Goal: Task Accomplishment & Management: Use online tool/utility

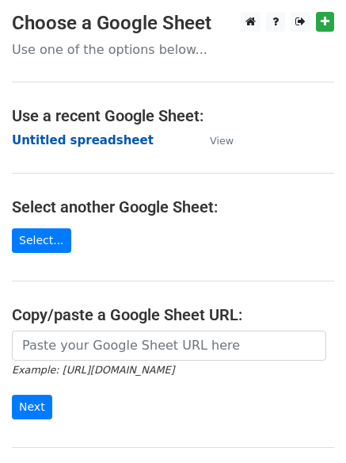
click at [59, 143] on strong "Untitled spreadsheet" at bounding box center [83, 140] width 142 height 14
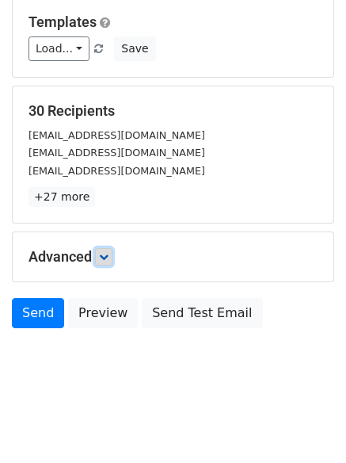
click at [105, 261] on link at bounding box center [103, 256] width 17 height 17
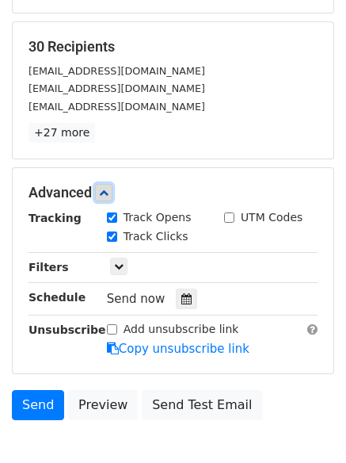
scroll to position [277, 0]
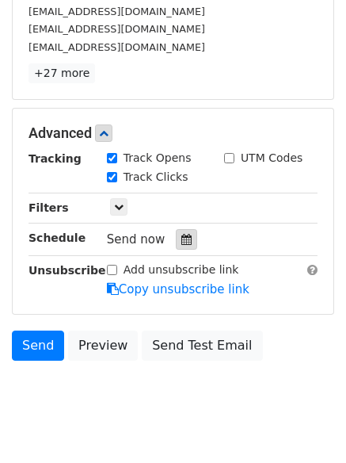
click at [181, 238] on icon at bounding box center [186, 239] width 10 height 11
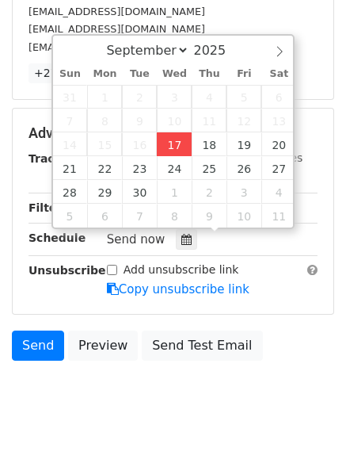
type input "2025-09-17 12:02"
type input "02"
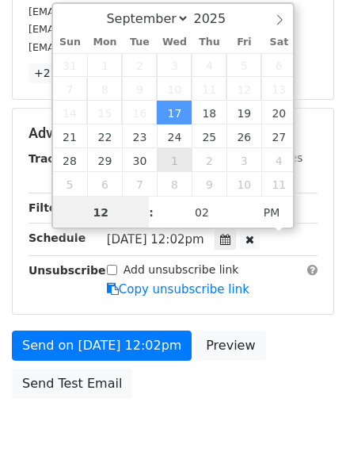
scroll to position [1, 0]
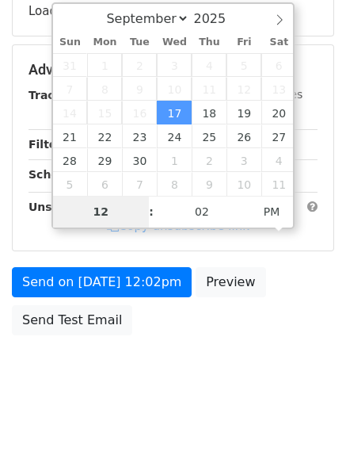
type input "4"
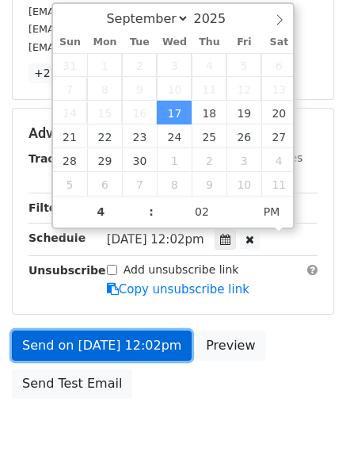
type input "2025-09-17 16:02"
click at [101, 331] on link "Send on Sep 17 at 12:02pm" at bounding box center [102, 345] width 180 height 30
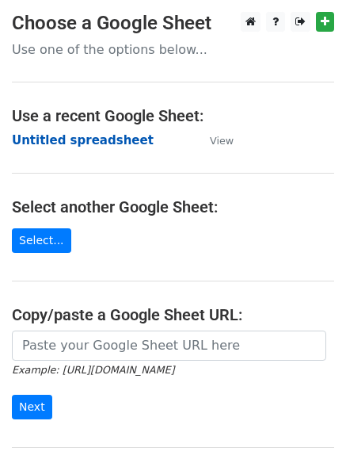
click at [25, 139] on strong "Untitled spreadsheet" at bounding box center [83, 140] width 142 height 14
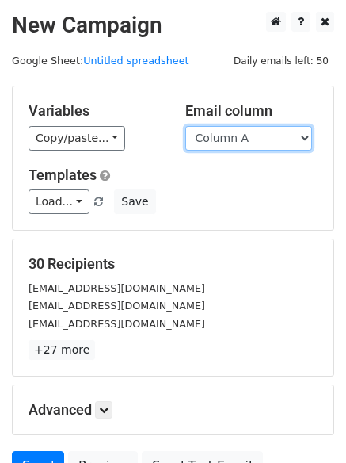
click at [248, 136] on select "Column A Column B Column C Column D Column E" at bounding box center [248, 138] width 127 height 25
select select "Column B"
click at [185, 126] on select "Column A Column B Column C Column D Column E" at bounding box center [248, 138] width 127 height 25
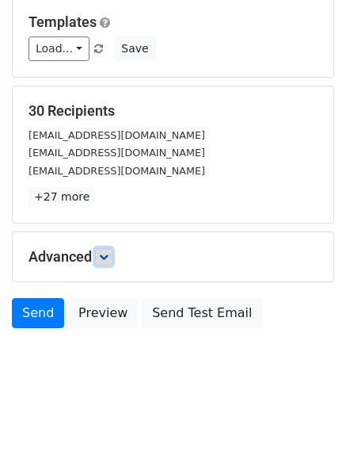
click at [106, 254] on icon at bounding box center [104, 257] width 10 height 10
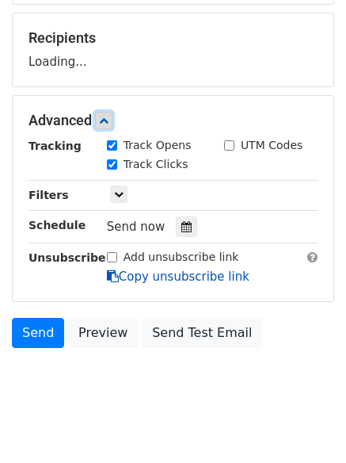
scroll to position [238, 0]
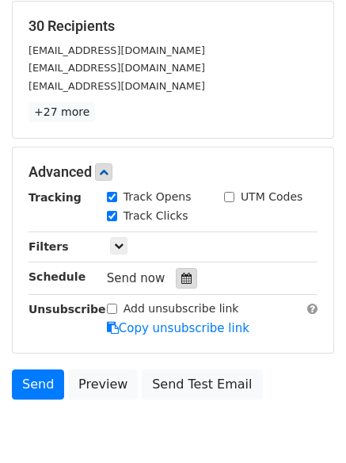
click at [181, 280] on icon at bounding box center [186, 278] width 10 height 11
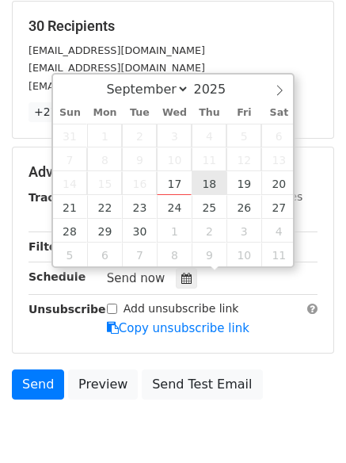
type input "2025-09-18 12:00"
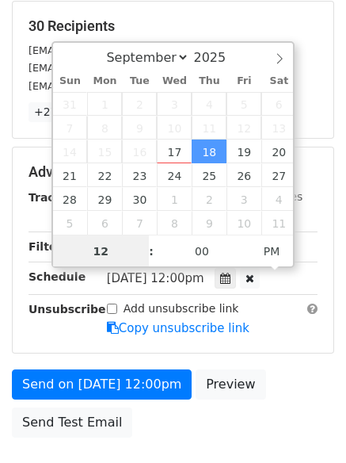
scroll to position [1, 0]
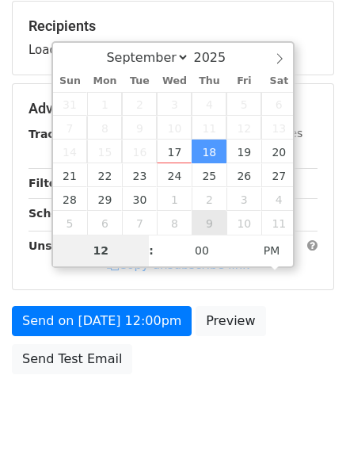
type input "5"
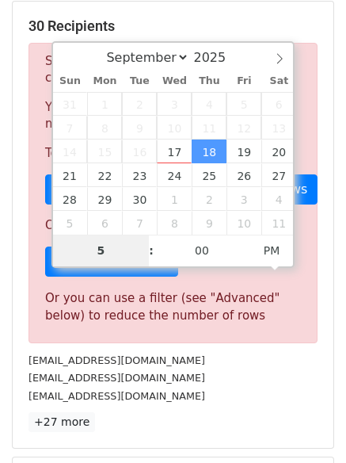
scroll to position [656, 0]
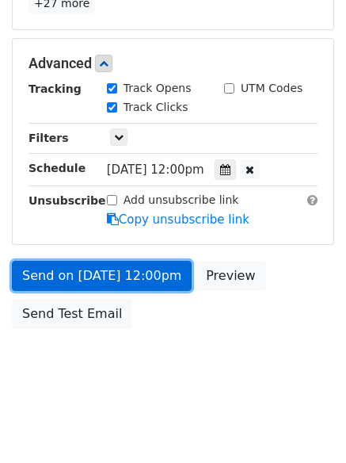
type input "2025-09-18 17:00"
click at [83, 278] on link "Send on Sep 18 at 12:00pm" at bounding box center [102, 276] width 180 height 30
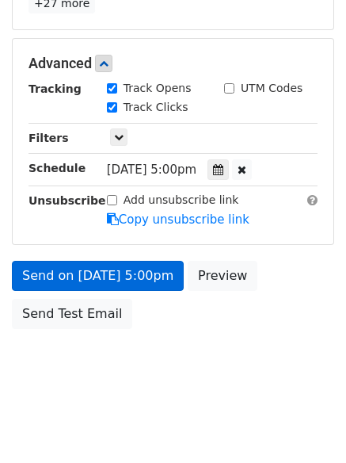
scroll to position [283, 0]
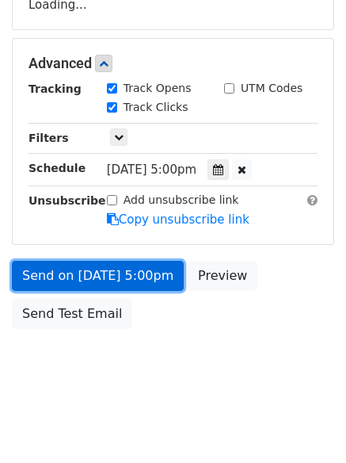
click at [79, 281] on link "Send on Sep 18 at 5:00pm" at bounding box center [98, 276] width 172 height 30
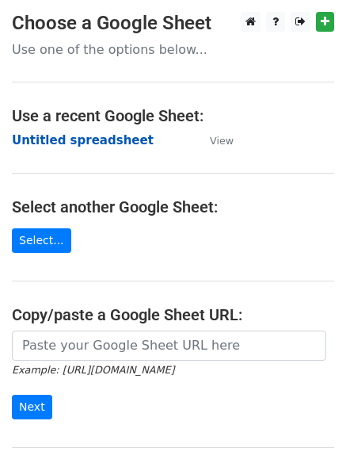
click at [52, 145] on strong "Untitled spreadsheet" at bounding box center [83, 140] width 142 height 14
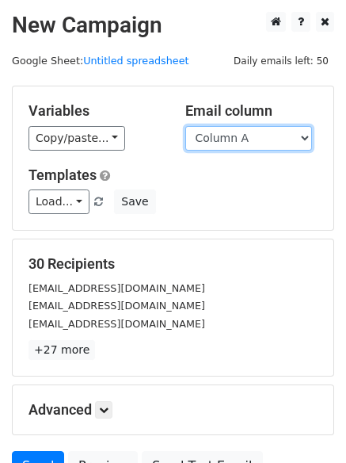
drag, startPoint x: 0, startPoint y: 0, endPoint x: 287, endPoint y: 136, distance: 317.3
click at [287, 136] on select "Column A Column B Column C Column D Column E" at bounding box center [248, 138] width 127 height 25
select select "Column C"
click at [185, 126] on select "Column A Column B Column C Column D Column E" at bounding box center [248, 138] width 127 height 25
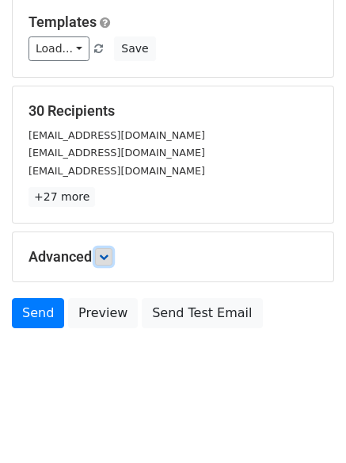
click at [108, 259] on icon at bounding box center [104, 257] width 10 height 10
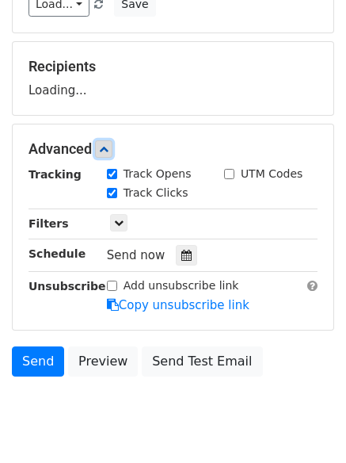
scroll to position [227, 0]
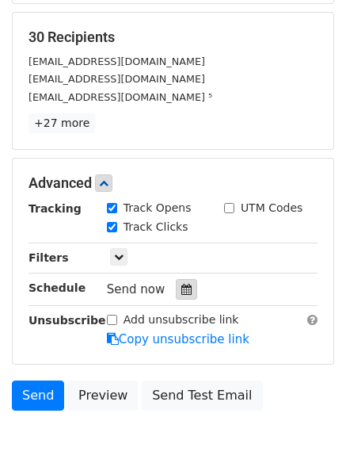
click at [176, 282] on div at bounding box center [186, 289] width 21 height 21
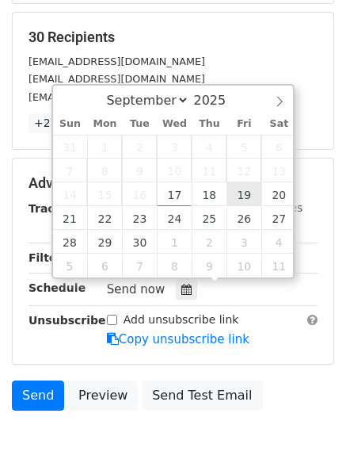
type input "2025-09-19 12:00"
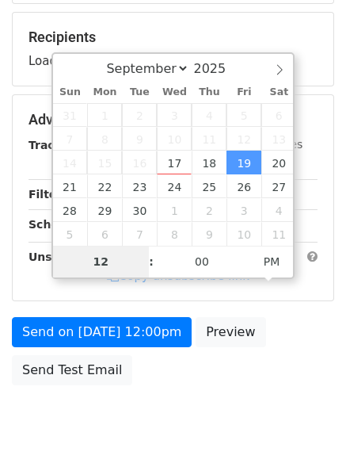
type input "6"
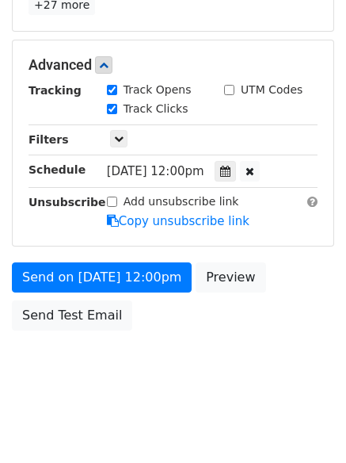
scroll to position [656, 0]
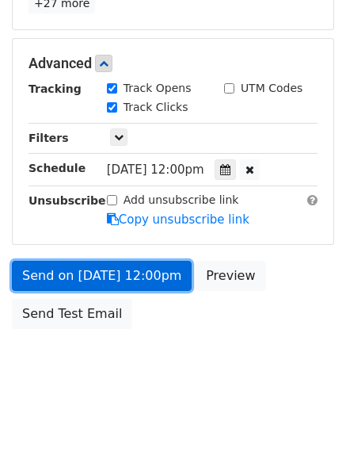
type input "2025-09-19 18:00"
click at [94, 279] on link "Send on Sep 19 at 12:00pm" at bounding box center [102, 276] width 180 height 30
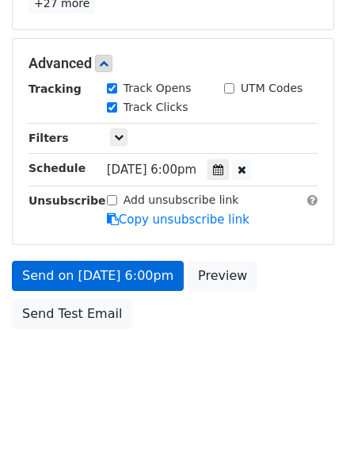
scroll to position [283, 0]
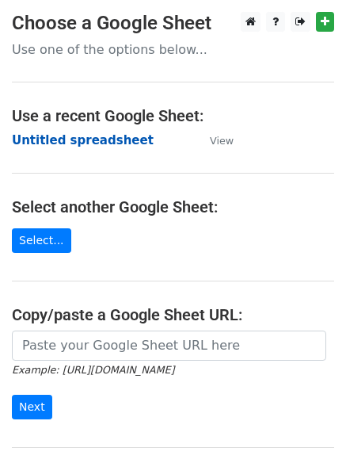
click at [74, 143] on strong "Untitled spreadsheet" at bounding box center [83, 140] width 142 height 14
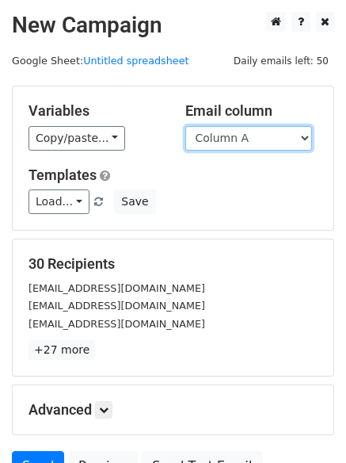
click at [232, 133] on select "Column A Column B Column C Column D Column E" at bounding box center [248, 138] width 127 height 25
select select "Column D"
click at [185, 126] on select "Column A Column B Column C Column D Column E" at bounding box center [248, 138] width 127 height 25
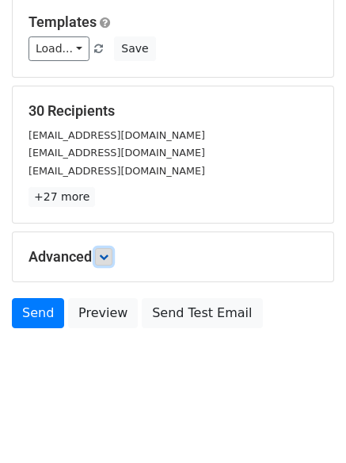
click at [113, 250] on link at bounding box center [103, 256] width 17 height 17
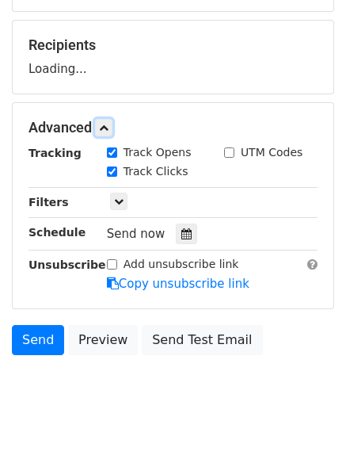
scroll to position [221, 0]
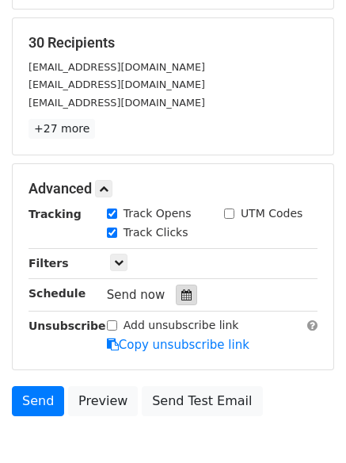
click at [180, 288] on div at bounding box center [186, 295] width 21 height 21
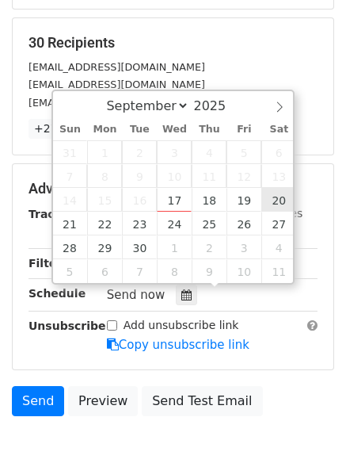
type input "2025-09-20 12:00"
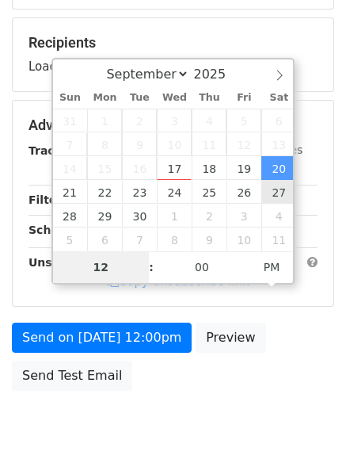
type input "7"
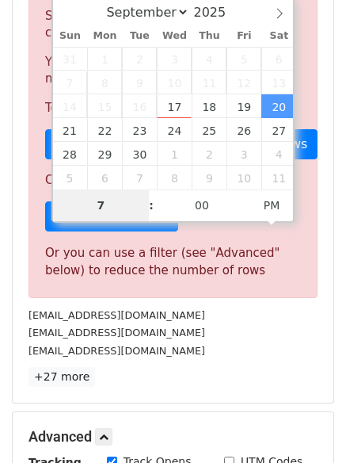
scroll to position [656, 0]
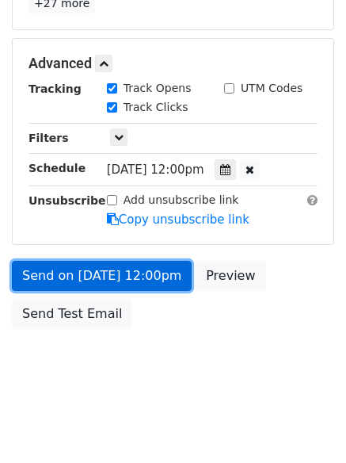
type input "2025-09-20 19:00"
click at [101, 276] on link "Send on Sep 20 at 12:00pm" at bounding box center [102, 276] width 180 height 30
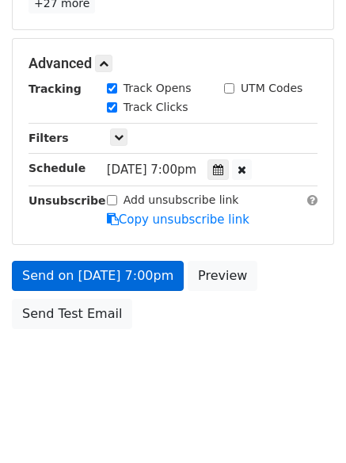
scroll to position [283, 0]
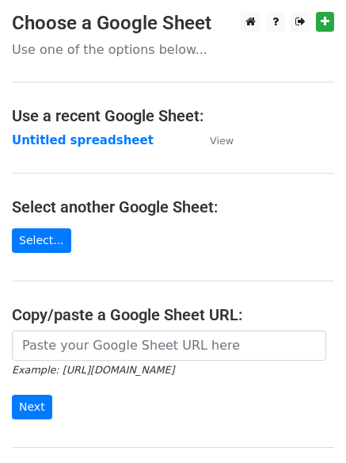
click at [36, 124] on h4 "Use a recent Google Sheet:" at bounding box center [173, 115] width 323 height 19
click at [40, 132] on td "Untitled spreadsheet" at bounding box center [103, 141] width 182 height 18
click at [40, 139] on strong "Untitled spreadsheet" at bounding box center [83, 140] width 142 height 14
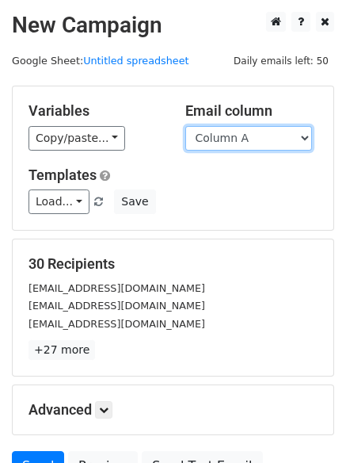
click at [248, 149] on select "Column A Column B Column C Column D Column E" at bounding box center [248, 138] width 127 height 25
select select "Column E"
click at [185, 126] on select "Column A Column B Column C Column D Column E" at bounding box center [248, 138] width 127 height 25
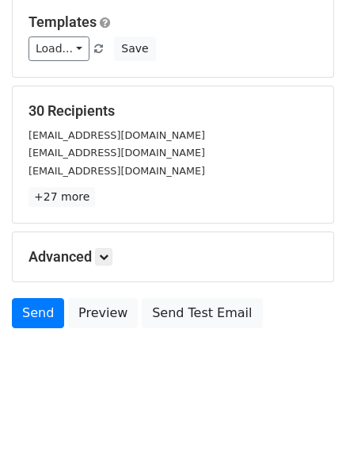
click at [97, 254] on h5 "Advanced" at bounding box center [173, 256] width 289 height 17
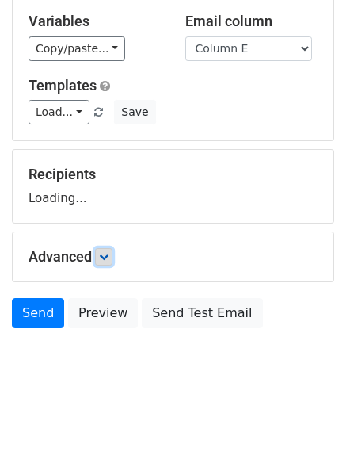
click at [105, 256] on icon at bounding box center [104, 257] width 10 height 10
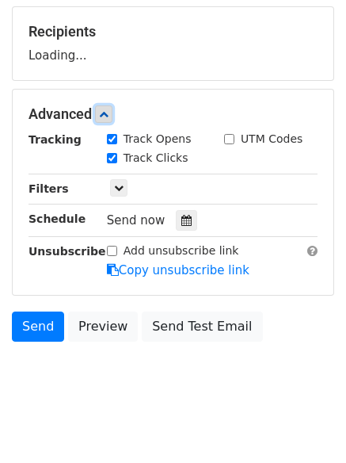
scroll to position [245, 0]
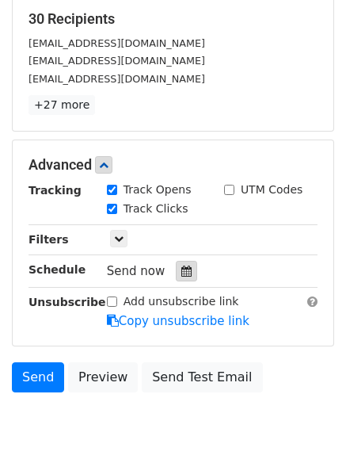
click at [186, 265] on div at bounding box center [186, 271] width 21 height 21
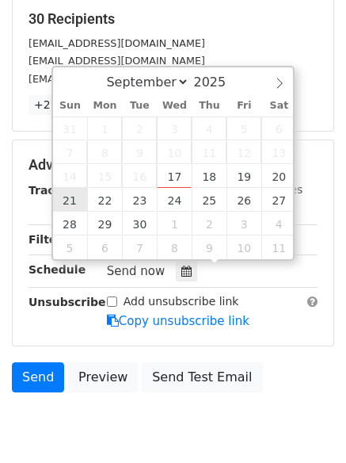
type input "[DATE] 12:00"
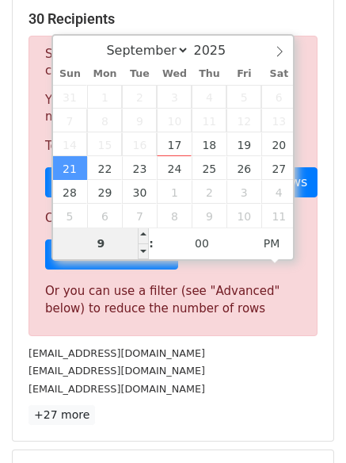
drag, startPoint x: 105, startPoint y: 246, endPoint x: 94, endPoint y: 245, distance: 10.3
click at [94, 245] on input "9" at bounding box center [101, 243] width 97 height 32
type input "8"
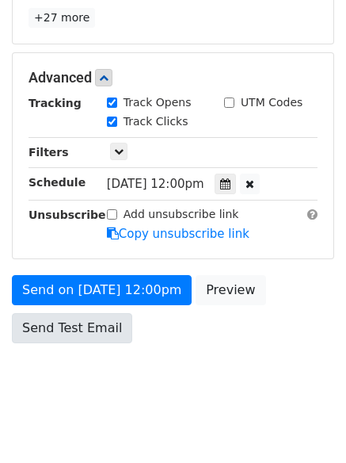
scroll to position [656, 0]
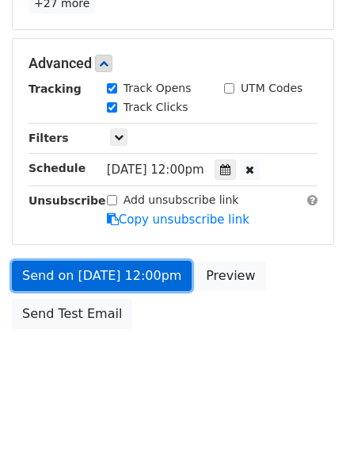
type input "[DATE] 20:00"
click at [102, 273] on link "Send on [DATE] 12:00pm" at bounding box center [102, 276] width 180 height 30
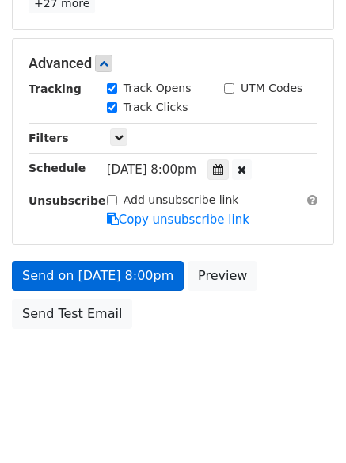
scroll to position [283, 0]
